Goal: Information Seeking & Learning: Stay updated

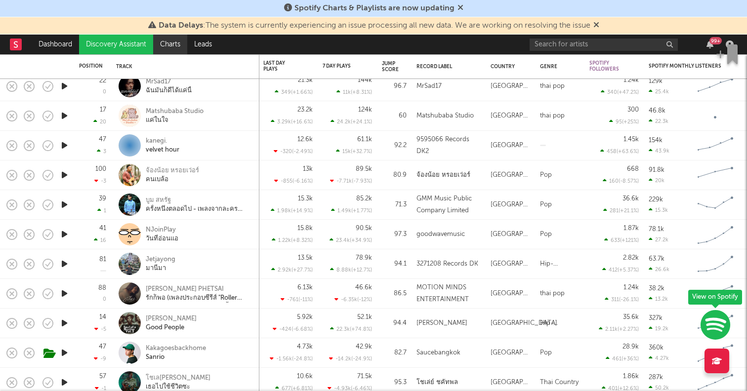
click at [167, 46] on link "Charts" at bounding box center [170, 45] width 34 height 20
